Goal: Task Accomplishment & Management: Manage account settings

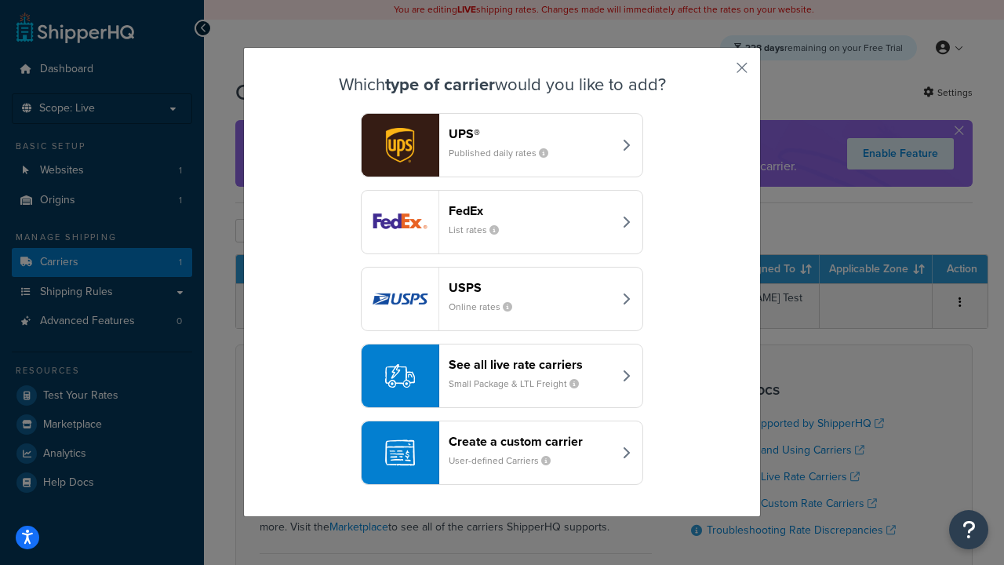
click at [502, 222] on div "FedEx List rates" at bounding box center [531, 222] width 164 height 38
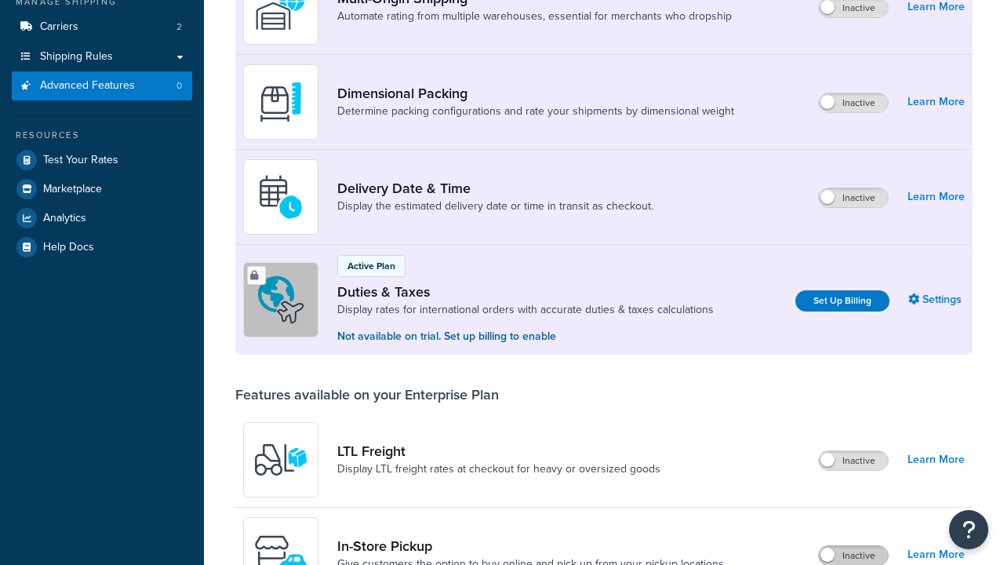
click at [853, 546] on label "Inactive" at bounding box center [853, 555] width 69 height 19
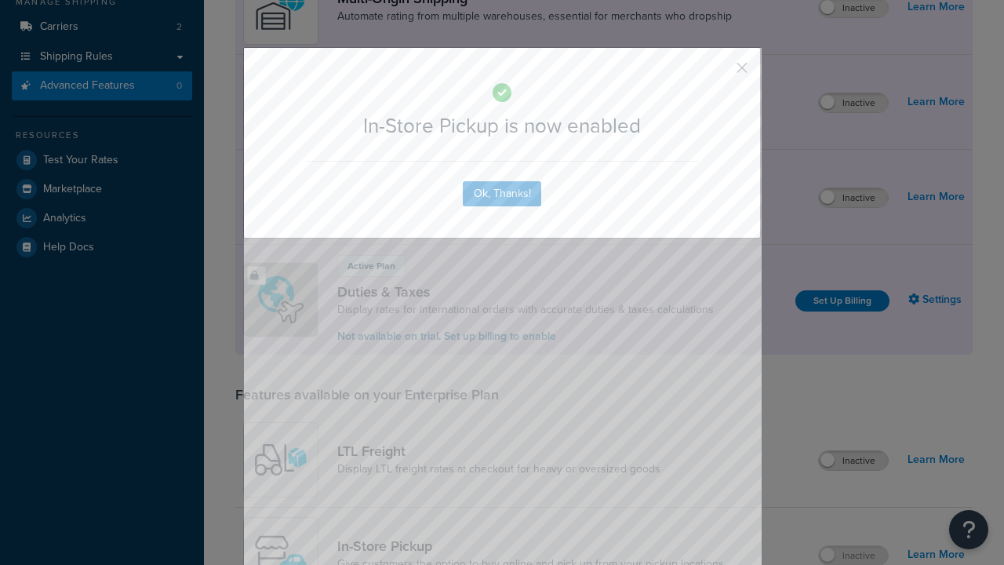
scroll to position [508, 0]
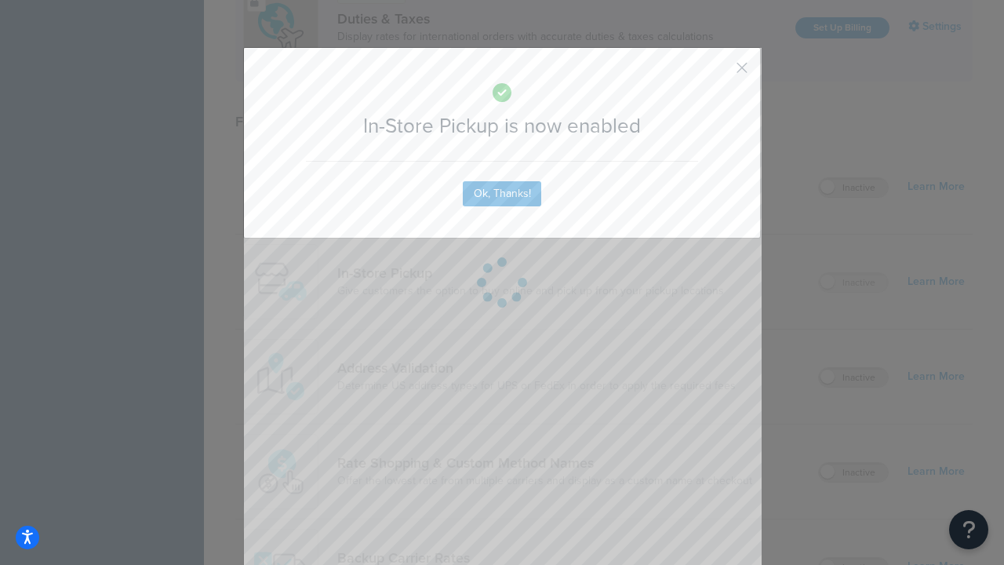
click at [718, 73] on button "button" at bounding box center [719, 73] width 4 height 4
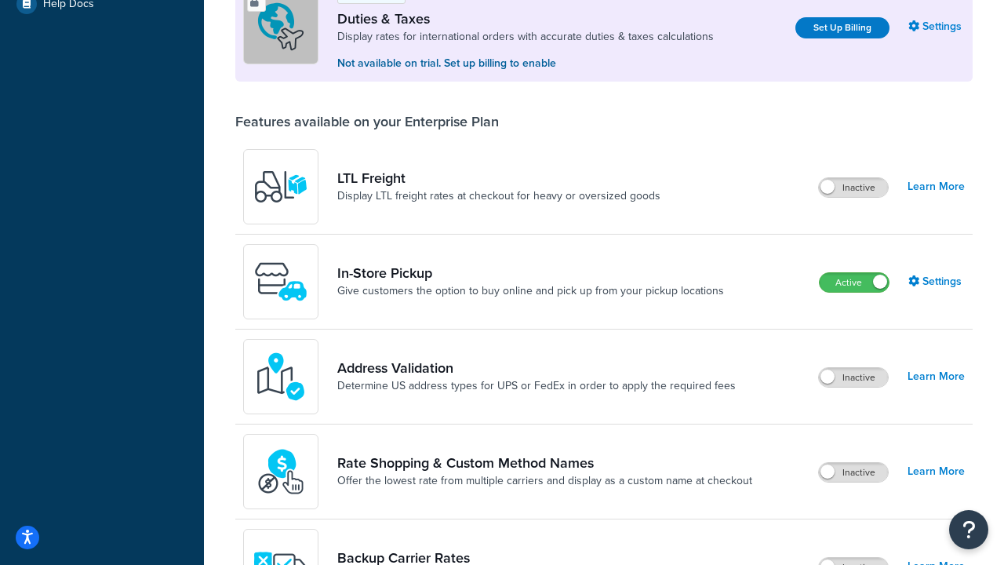
scroll to position [781, 0]
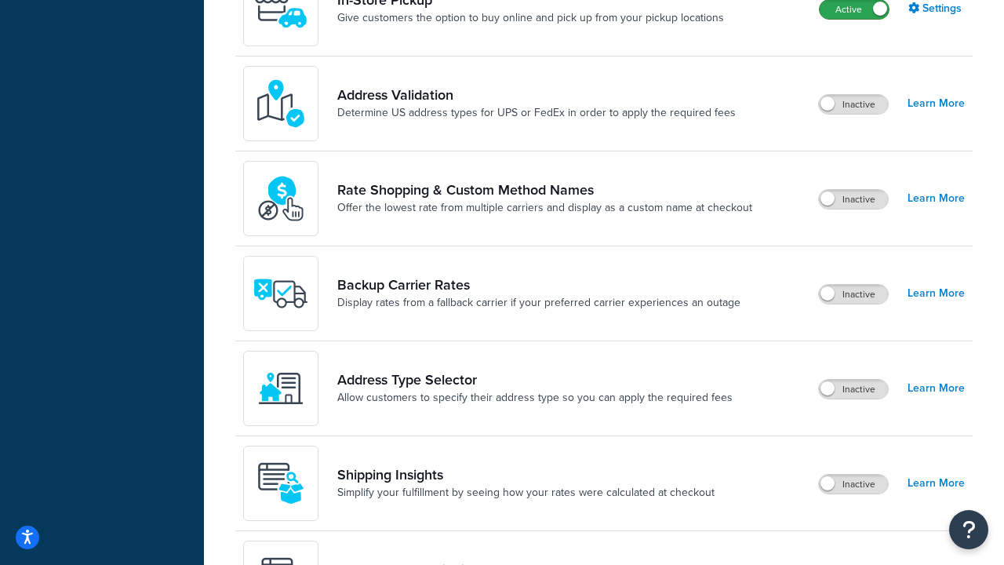
click at [854, 9] on label "Active" at bounding box center [854, 9] width 69 height 19
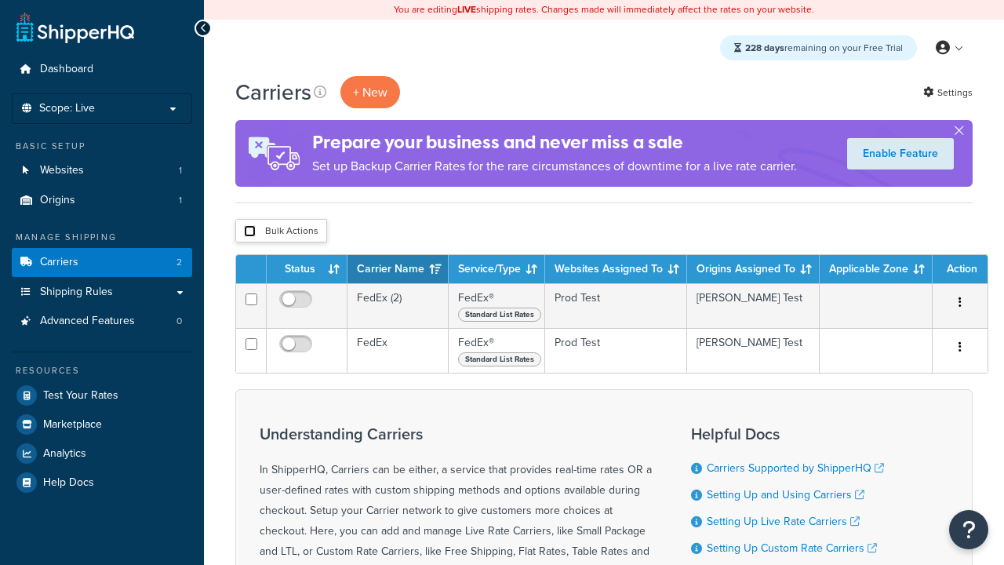
click at [249, 231] on input "checkbox" at bounding box center [250, 231] width 12 height 12
checkbox input "true"
click at [0, 0] on button "Delete" at bounding box center [0, 0] width 0 height 0
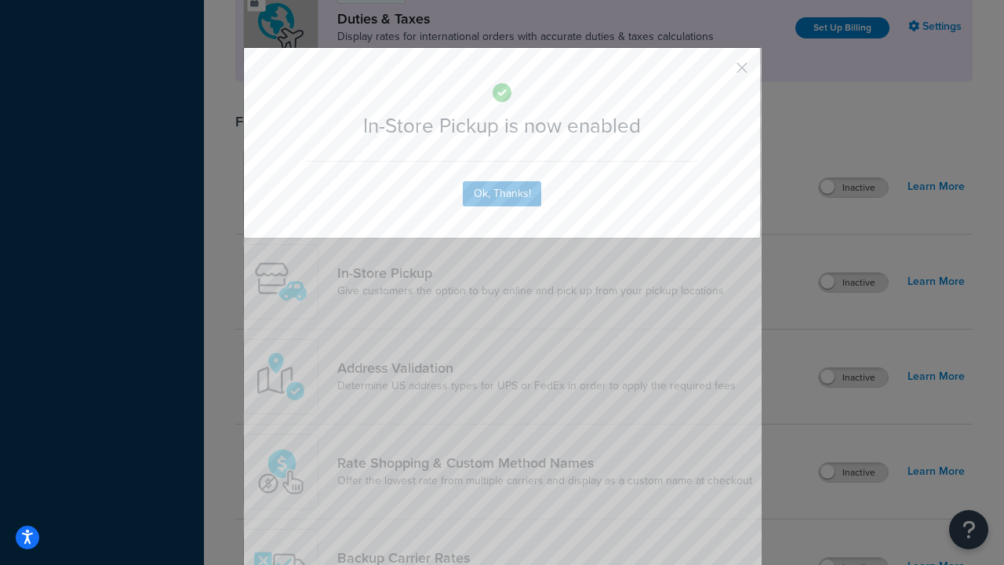
click at [718, 71] on button "button" at bounding box center [719, 73] width 4 height 4
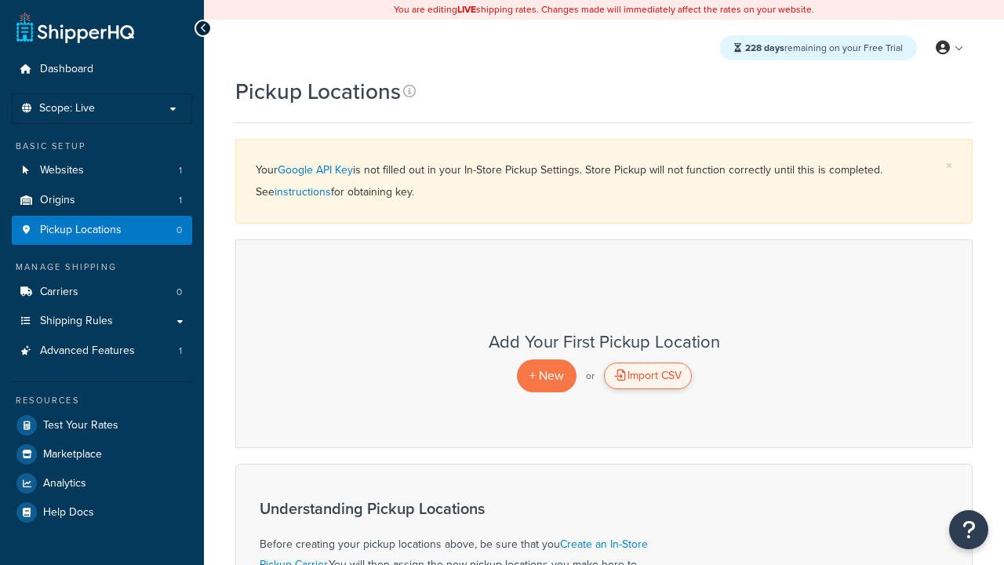
click at [647, 376] on div "Import CSV" at bounding box center [648, 375] width 88 height 27
